Goal: Information Seeking & Learning: Learn about a topic

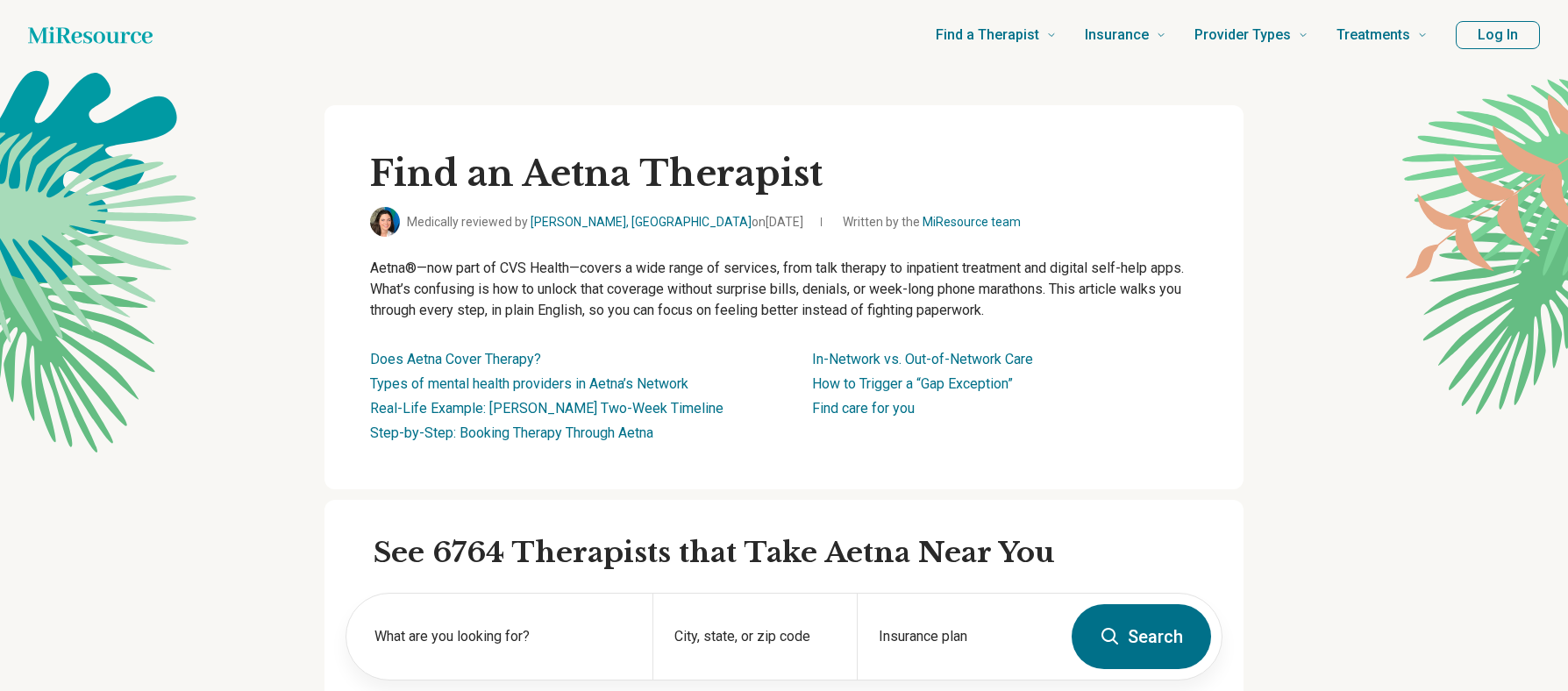
scroll to position [631, 0]
